Goal: Transaction & Acquisition: Purchase product/service

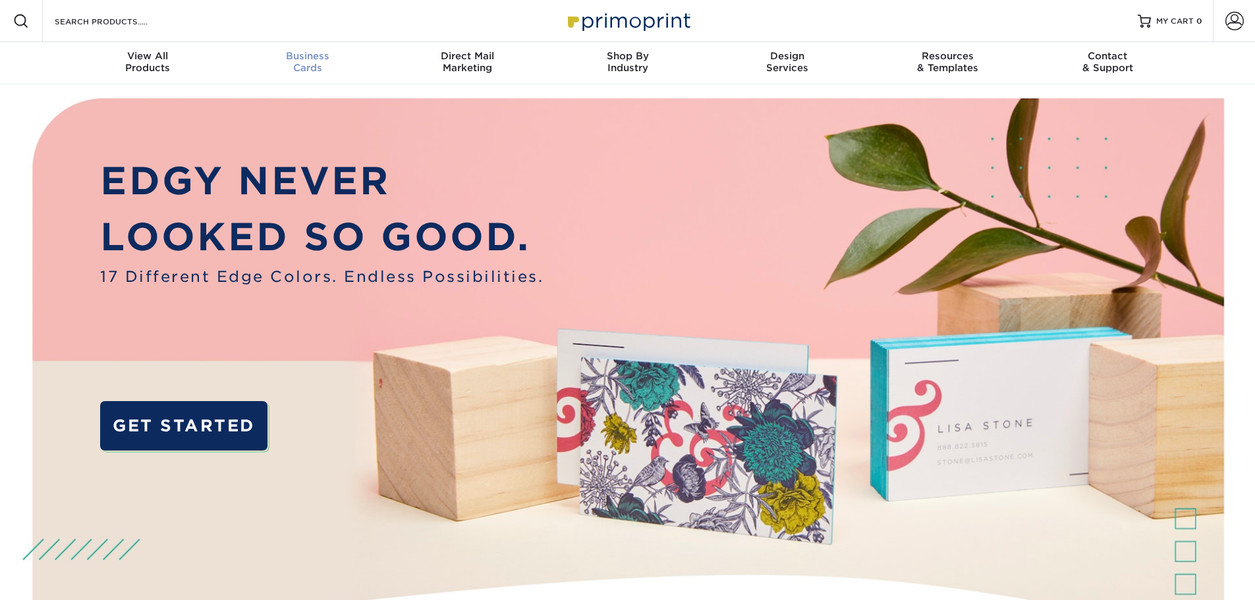
click at [307, 57] on span "Business" at bounding box center [307, 56] width 160 height 12
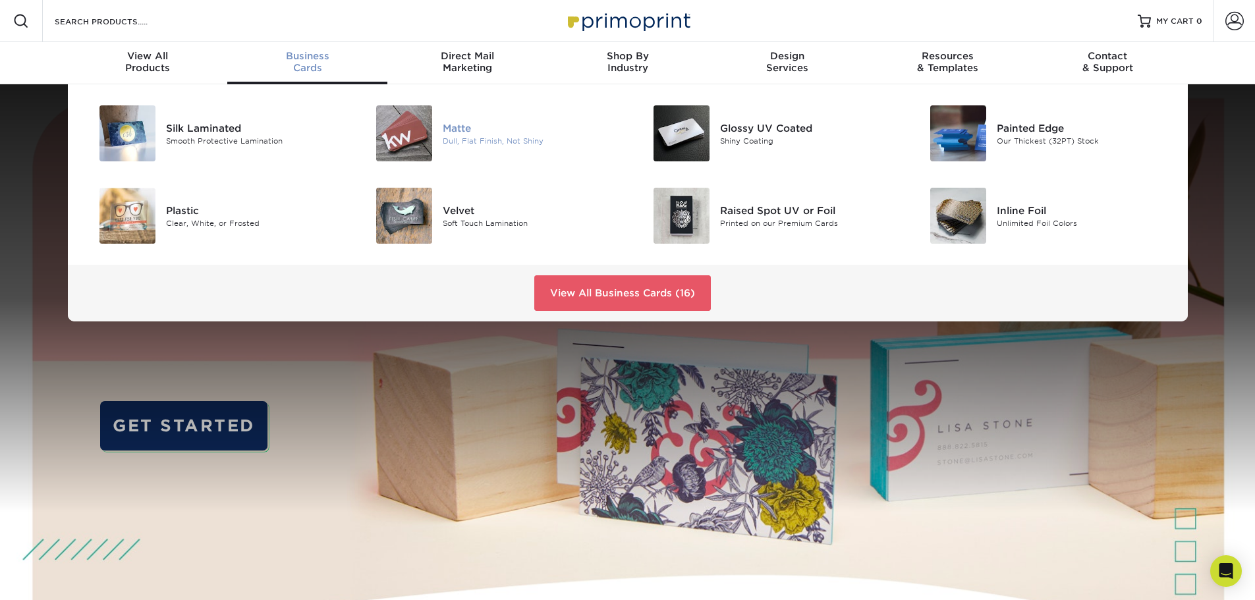
click at [507, 144] on div "Dull, Flat Finish, Not Shiny" at bounding box center [530, 140] width 175 height 11
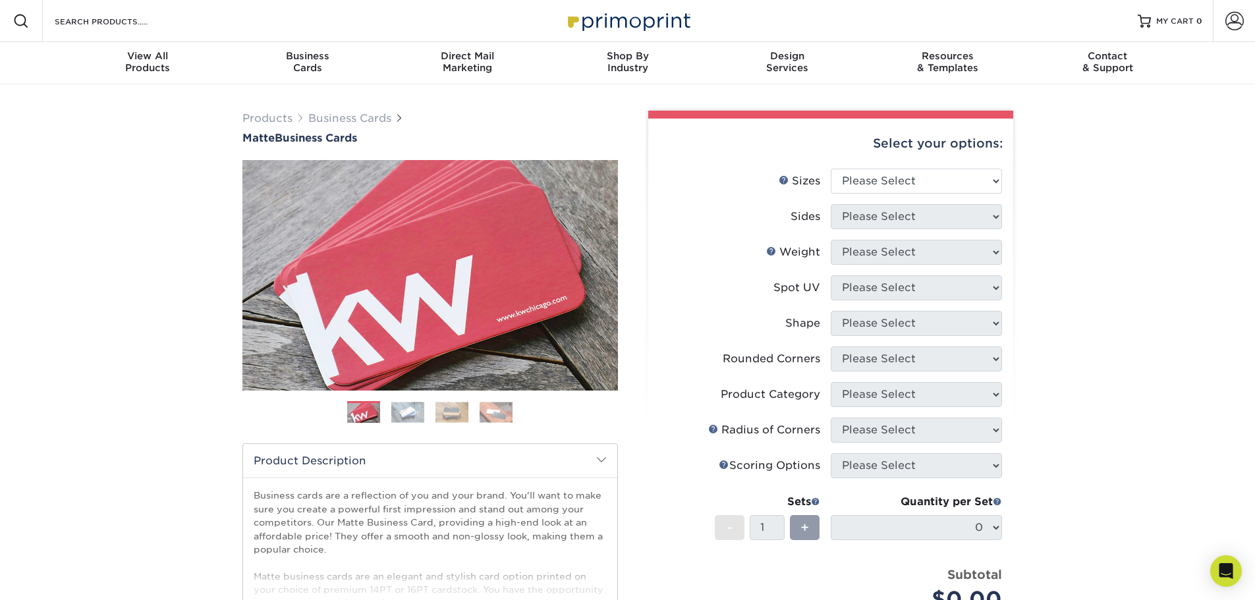
scroll to position [264, 0]
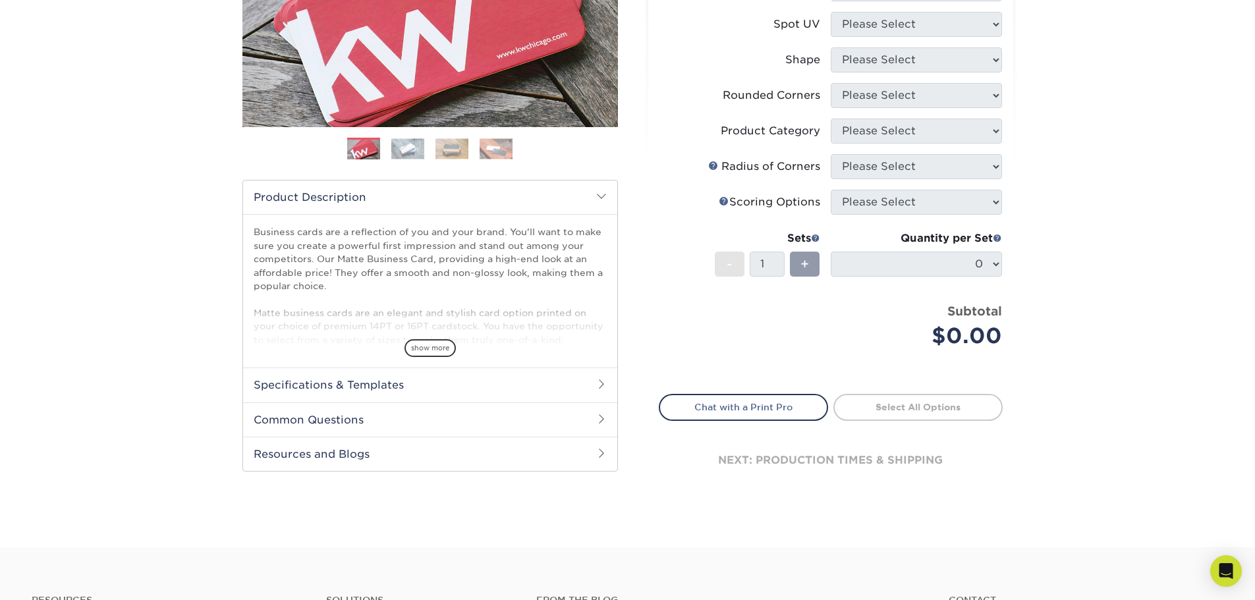
click at [536, 410] on h2 "Common Questions" at bounding box center [430, 420] width 374 height 34
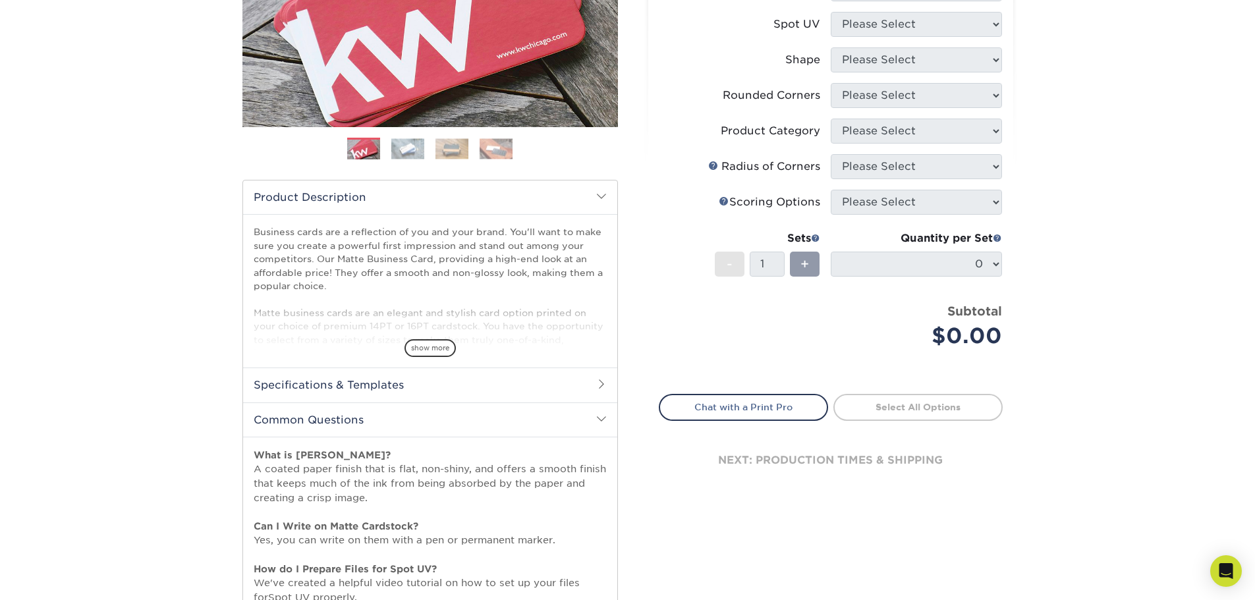
click at [536, 410] on h2 "Common Questions" at bounding box center [430, 420] width 374 height 34
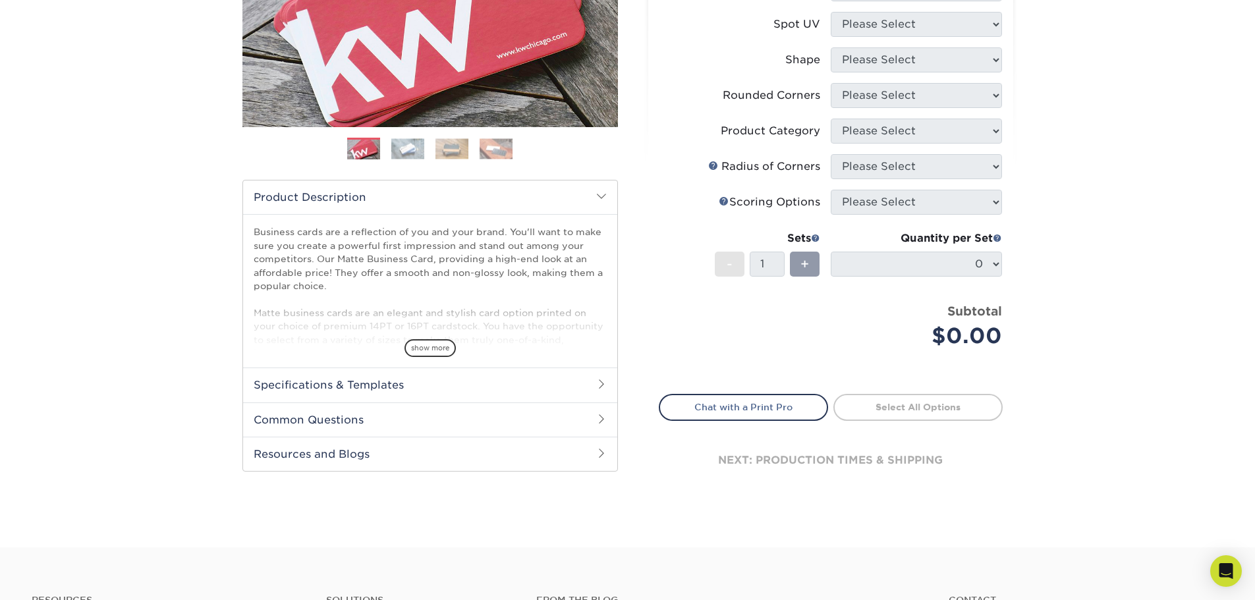
scroll to position [66, 0]
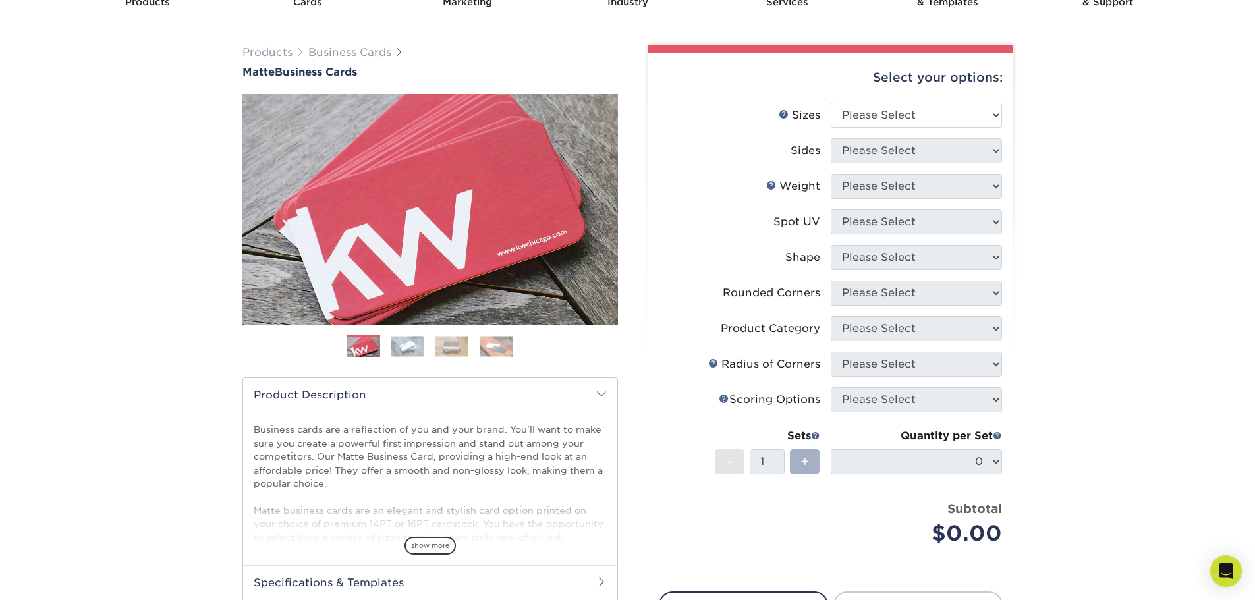
click at [800, 467] on div "+" at bounding box center [805, 461] width 30 height 25
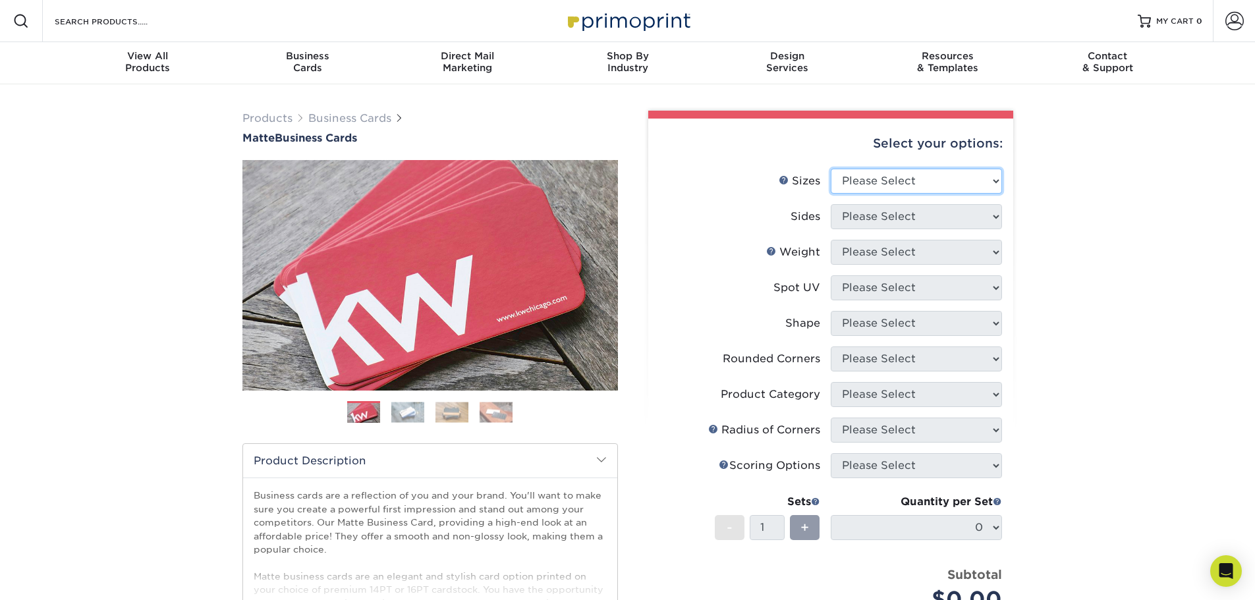
click at [856, 180] on select "Please Select 1.5" x 3.5" - Mini 1.75" x 3.5" - Mini 2" x 2" - Square 2" x 3" -…" at bounding box center [916, 181] width 171 height 25
select select "2.00x3.50"
click at [831, 169] on select "Please Select 1.5" x 3.5" - Mini 1.75" x 3.5" - Mini 2" x 2" - Square 2" x 3" -…" at bounding box center [916, 181] width 171 height 25
click at [876, 222] on select "Please Select Print Both Sides Print Front Only" at bounding box center [916, 216] width 171 height 25
select select "32d3c223-f82c-492b-b915-ba065a00862f"
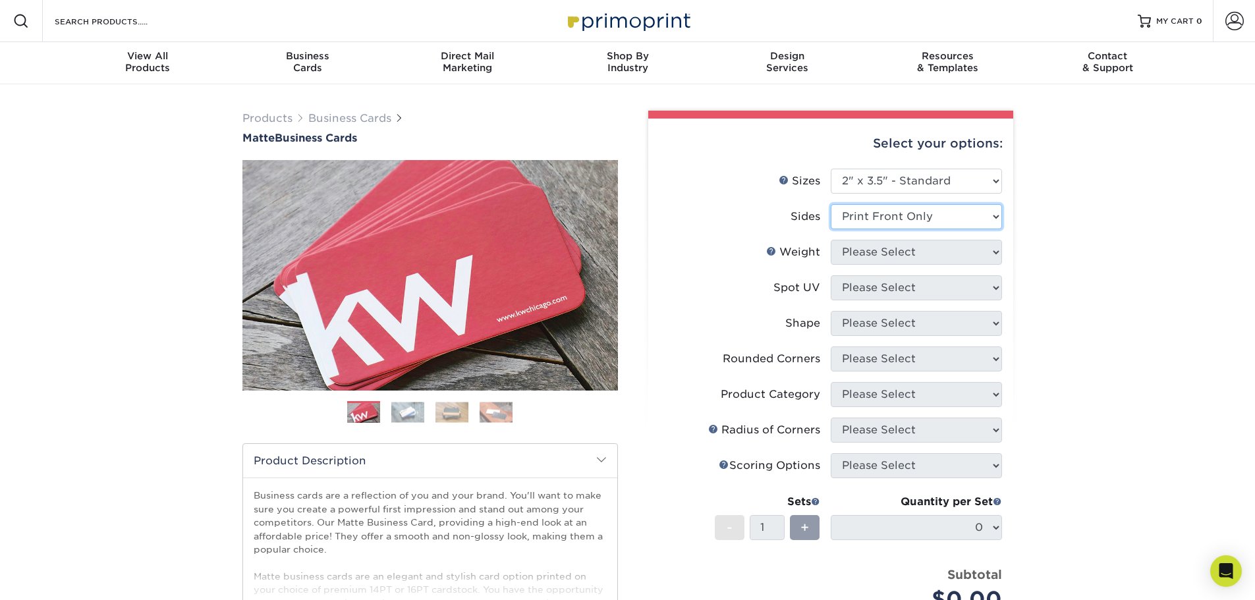
click at [831, 204] on select "Please Select Print Both Sides Print Front Only" at bounding box center [916, 216] width 171 height 25
click at [897, 257] on select "Please Select 16PT 14PT" at bounding box center [916, 252] width 171 height 25
click at [768, 249] on link "Weight Help" at bounding box center [771, 251] width 11 height 11
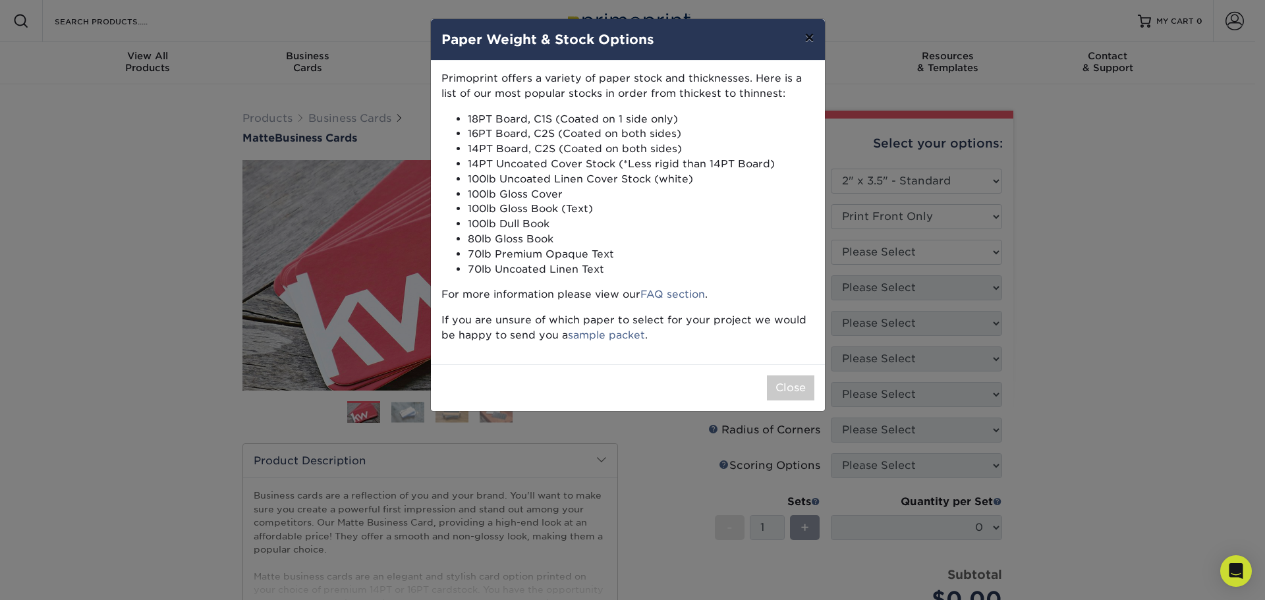
click at [805, 40] on button "×" at bounding box center [809, 37] width 30 height 37
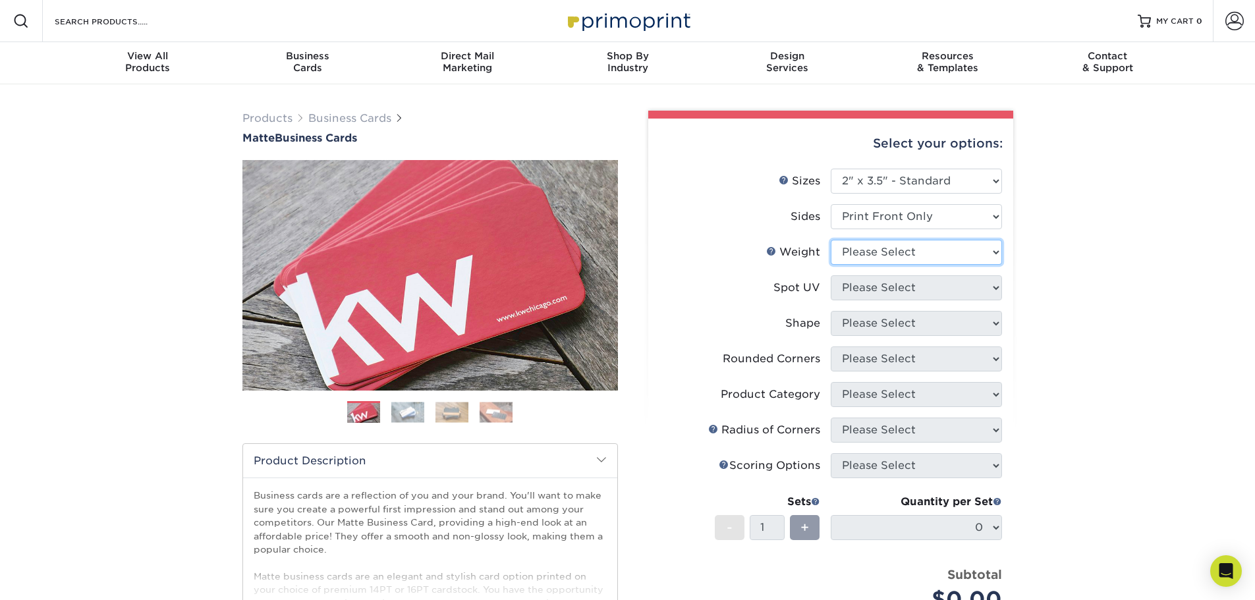
click at [943, 243] on select "Please Select 16PT 14PT" at bounding box center [916, 252] width 171 height 25
select select "14PT"
click at [831, 240] on select "Please Select 16PT 14PT" at bounding box center [916, 252] width 171 height 25
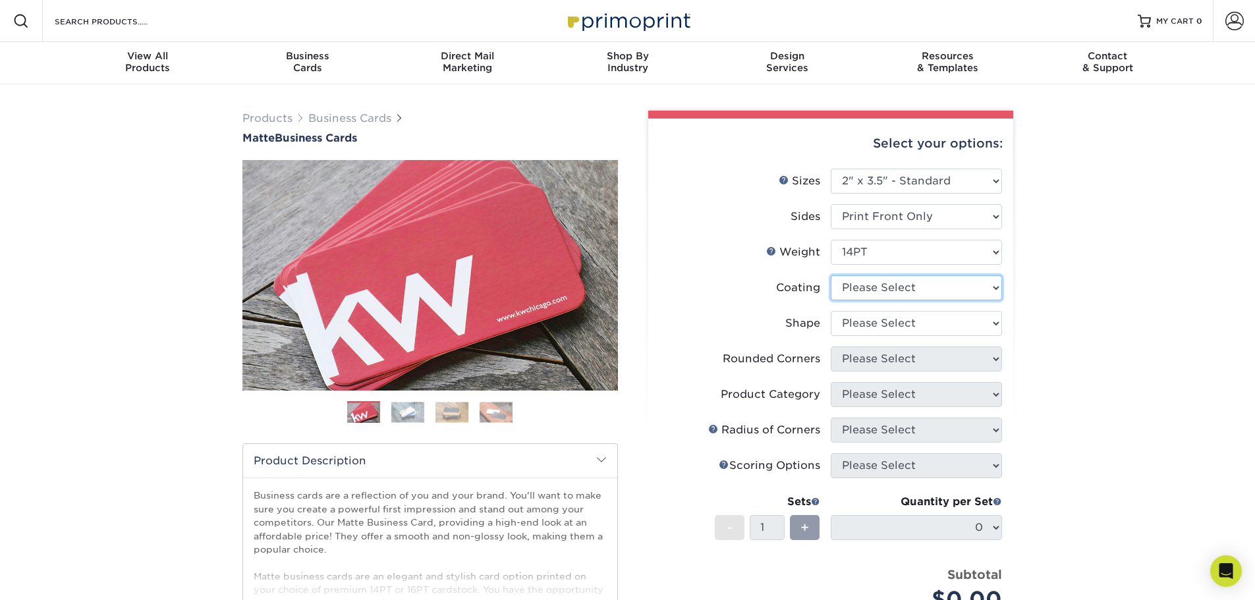
click at [925, 289] on select at bounding box center [916, 287] width 171 height 25
select select "121bb7b5-3b4d-429f-bd8d-bbf80e953313"
click at [831, 275] on select at bounding box center [916, 287] width 171 height 25
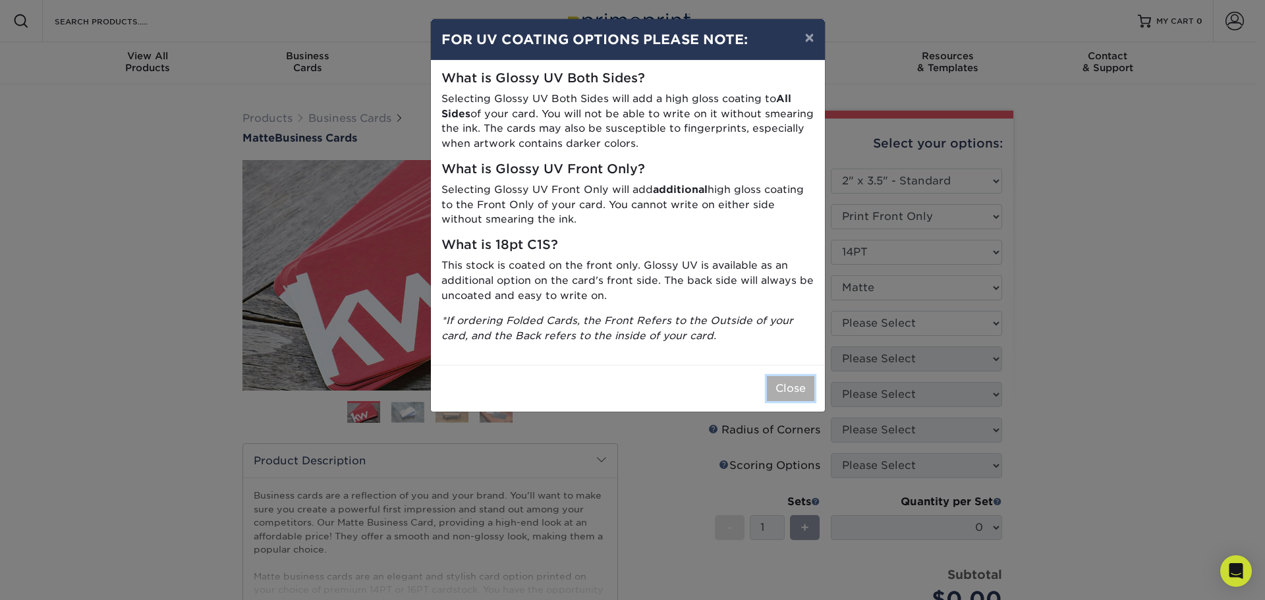
click at [811, 391] on button "Close" at bounding box center [790, 388] width 47 height 25
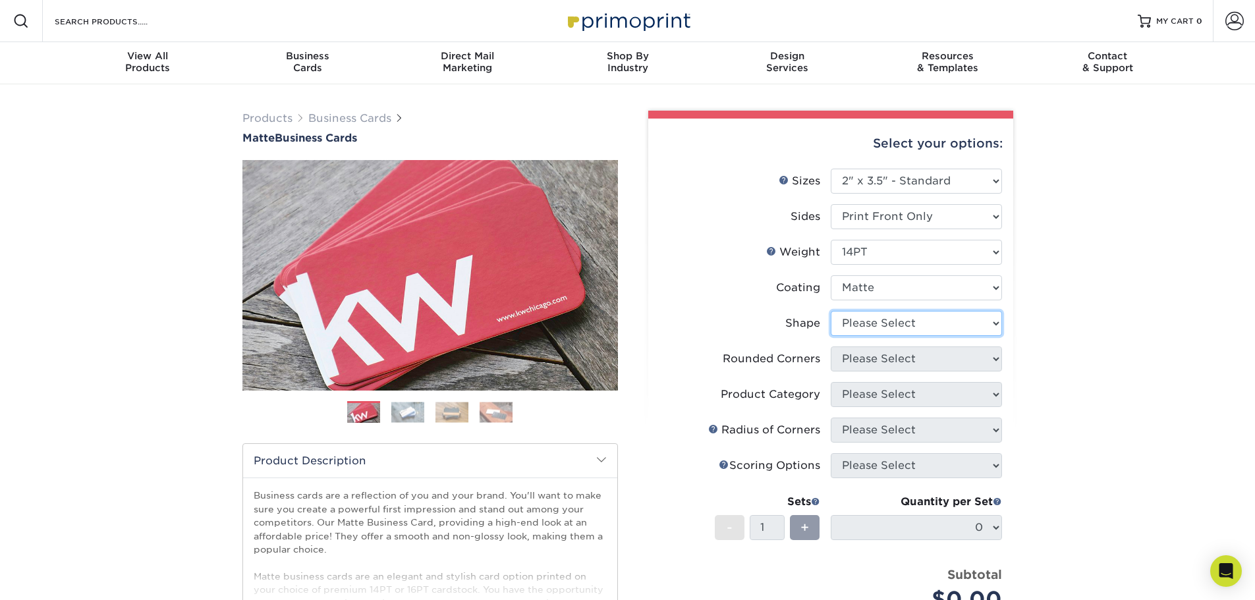
click at [899, 317] on select "Please Select Standard" at bounding box center [916, 323] width 171 height 25
select select "standard"
click at [831, 311] on select "Please Select Standard" at bounding box center [916, 323] width 171 height 25
click at [892, 362] on select "Please Select Yes - Round 2 Corners Yes - Round 4 Corners No" at bounding box center [916, 359] width 171 height 25
select select "0"
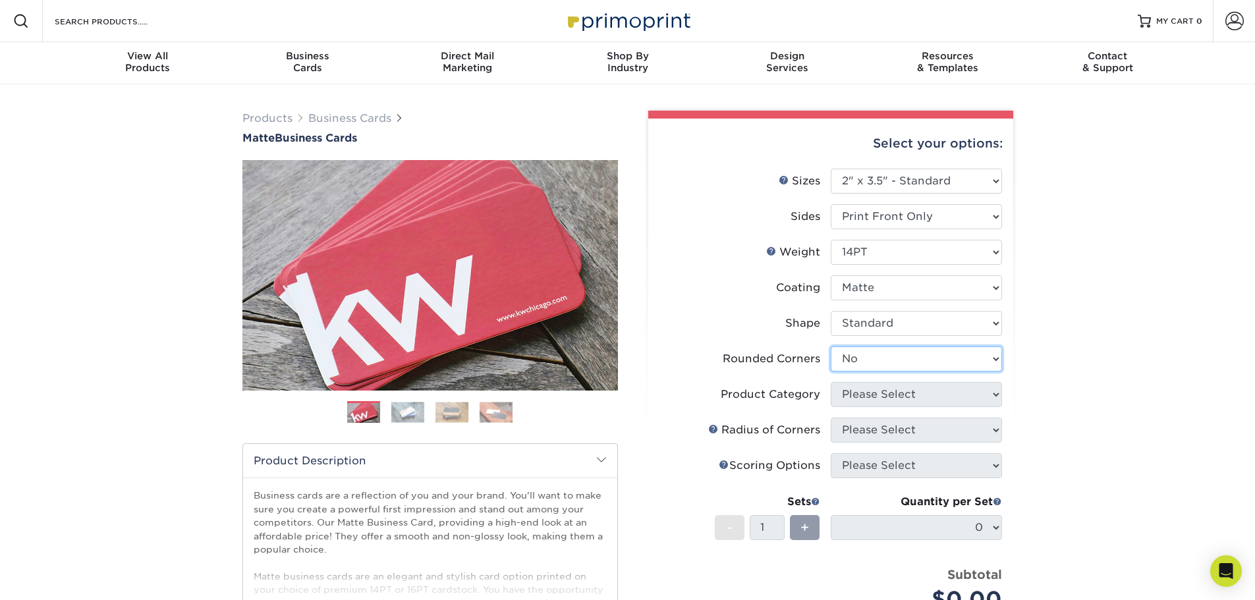
click at [831, 347] on select "Please Select Yes - Round 2 Corners Yes - Round 4 Corners No" at bounding box center [916, 359] width 171 height 25
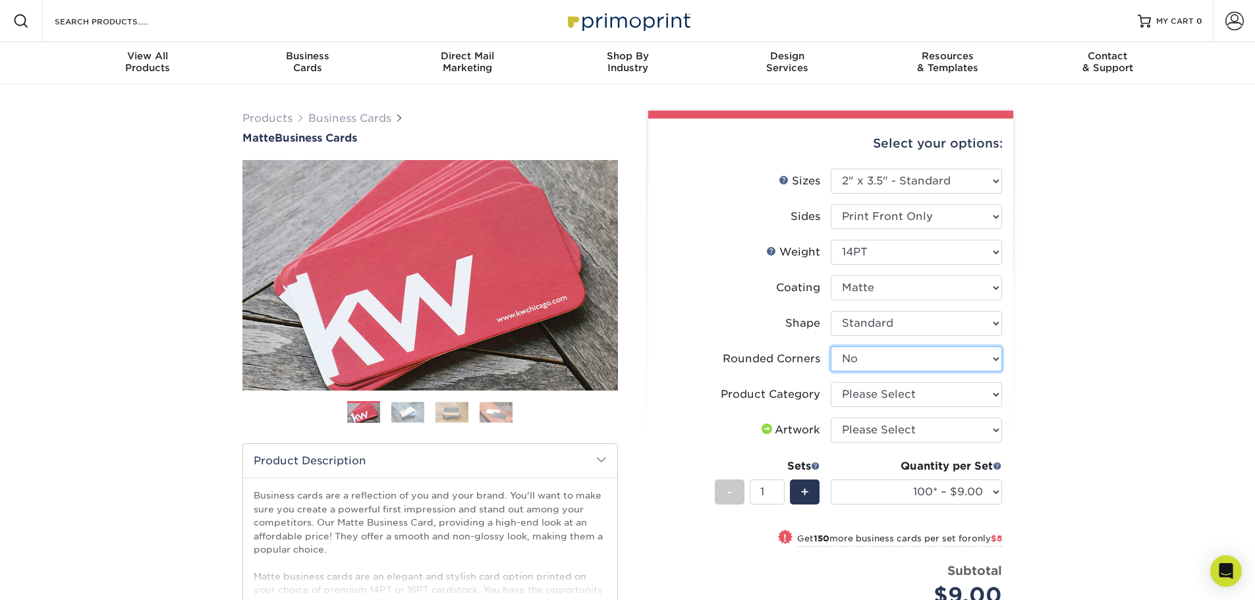
scroll to position [66, 0]
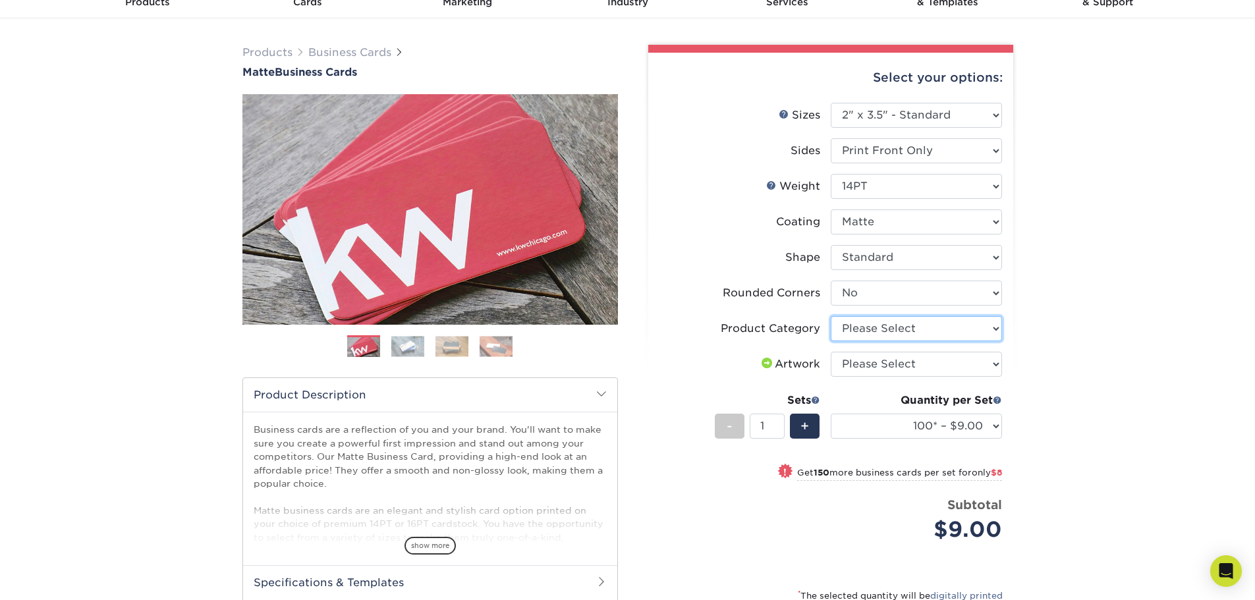
click at [842, 327] on select "Please Select Business Cards" at bounding box center [916, 328] width 171 height 25
select select "3b5148f1-0588-4f88-a218-97bcfdce65c1"
click at [831, 316] on select "Please Select Business Cards" at bounding box center [916, 328] width 171 height 25
click at [856, 365] on select "Please Select I will upload files I need a design - $100" at bounding box center [916, 364] width 171 height 25
select select "upload"
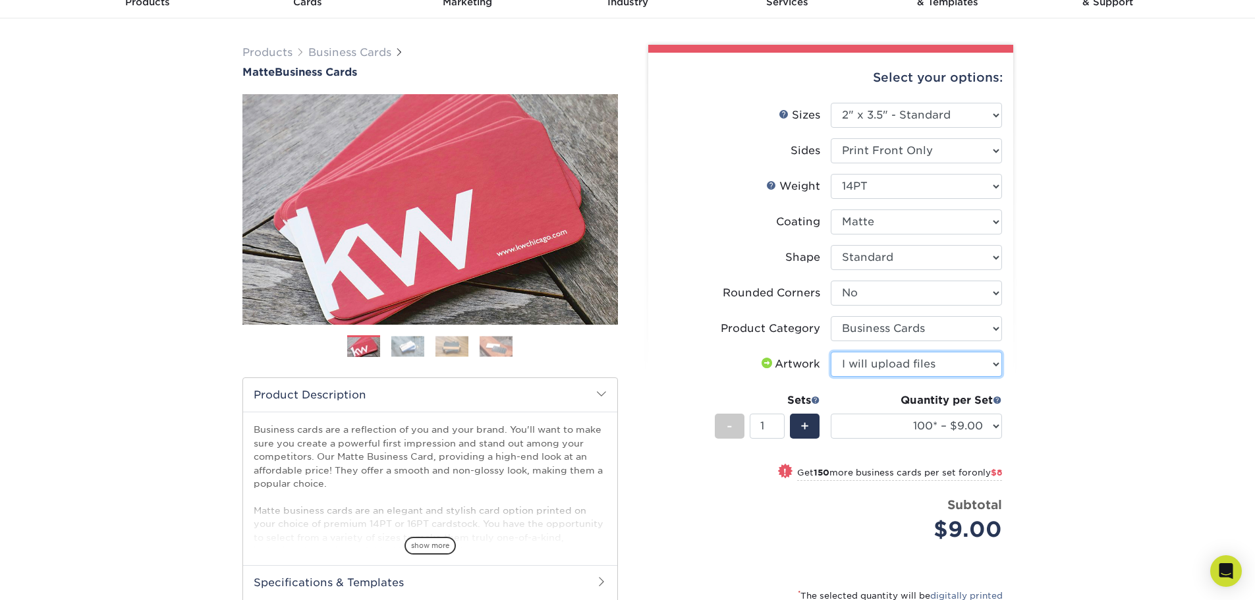
click at [831, 352] on select "Please Select I will upload files I need a design - $100" at bounding box center [916, 364] width 171 height 25
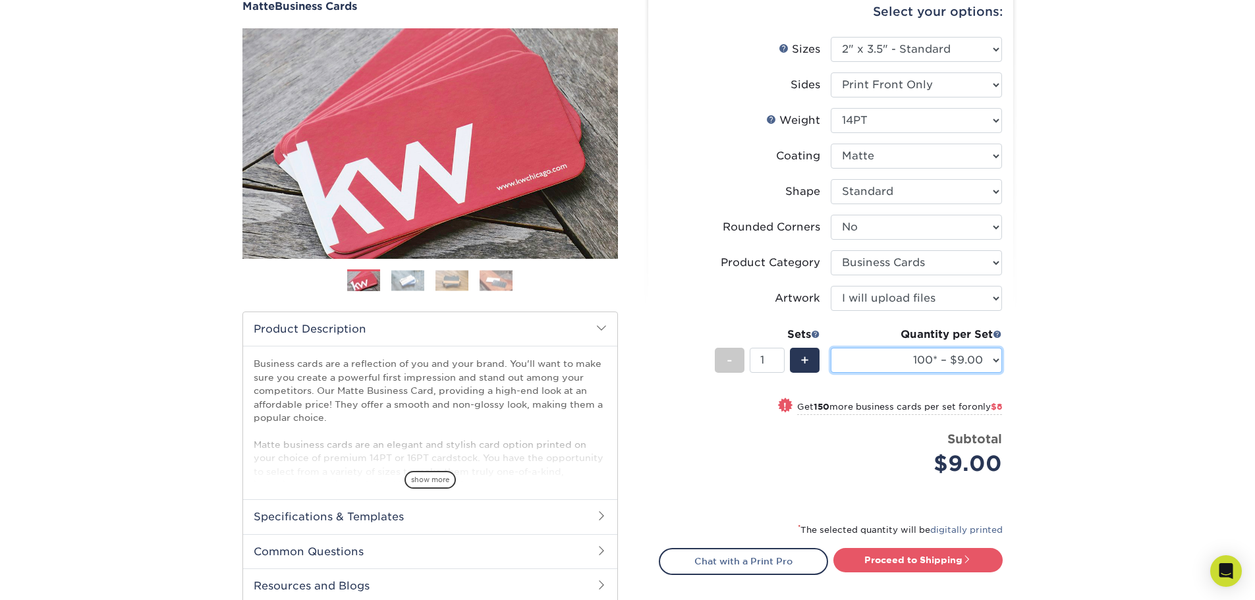
click at [989, 364] on select "100* – $9.00 250* – $17.00 500 – $33.00 1000 – $42.00 2500 – $75.00 5000 – $143…" at bounding box center [916, 360] width 171 height 25
click at [831, 348] on select "100* – $9.00 250* – $17.00 500 – $33.00 1000 – $42.00 2500 – $75.00 5000 – $143…" at bounding box center [916, 360] width 171 height 25
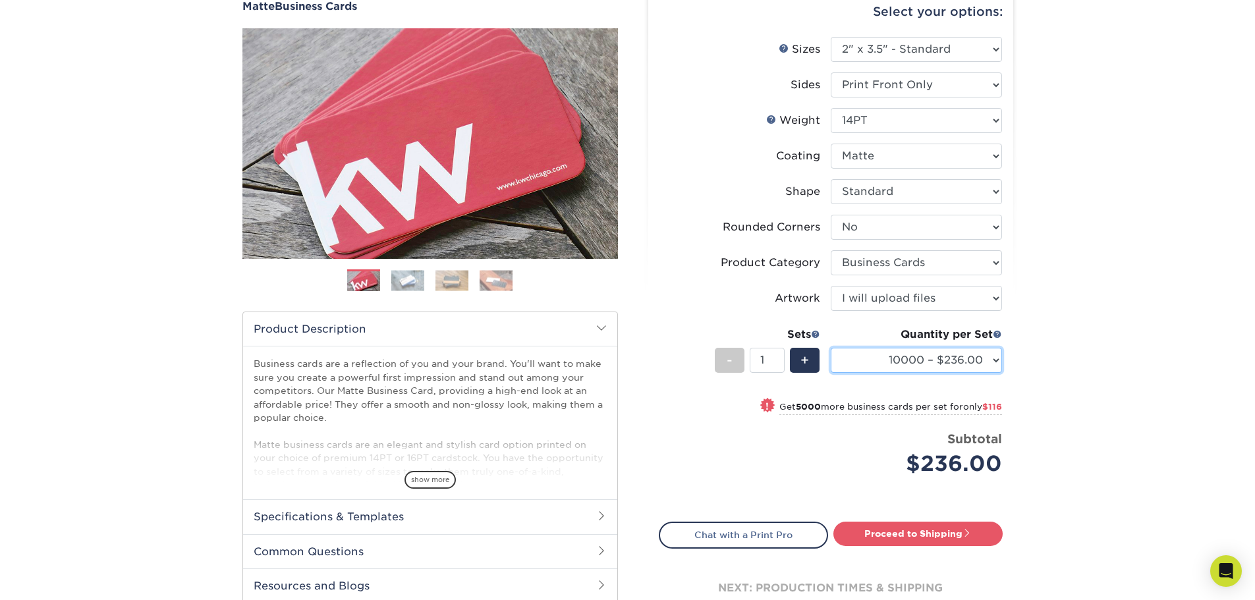
click at [929, 368] on select "100* – $9.00 250* – $17.00 500 – $33.00 1000 – $42.00 2500 – $75.00 5000 – $143…" at bounding box center [916, 360] width 171 height 25
select select "5000 – $143.00"
click at [831, 348] on select "100* – $9.00 250* – $17.00 500 – $33.00 1000 – $42.00 2500 – $75.00 5000 – $143…" at bounding box center [916, 360] width 171 height 25
